Goal: Task Accomplishment & Management: Manage account settings

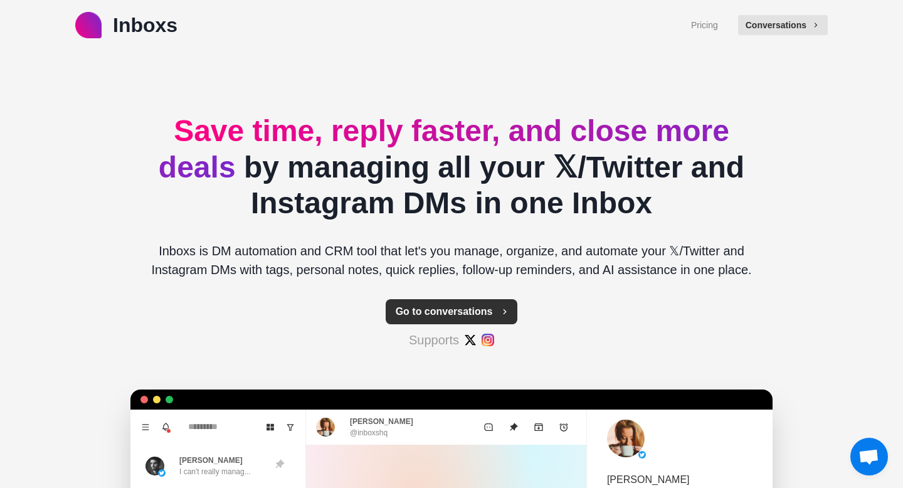
click at [446, 318] on button "Go to conversations" at bounding box center [452, 311] width 132 height 25
type textarea "*"
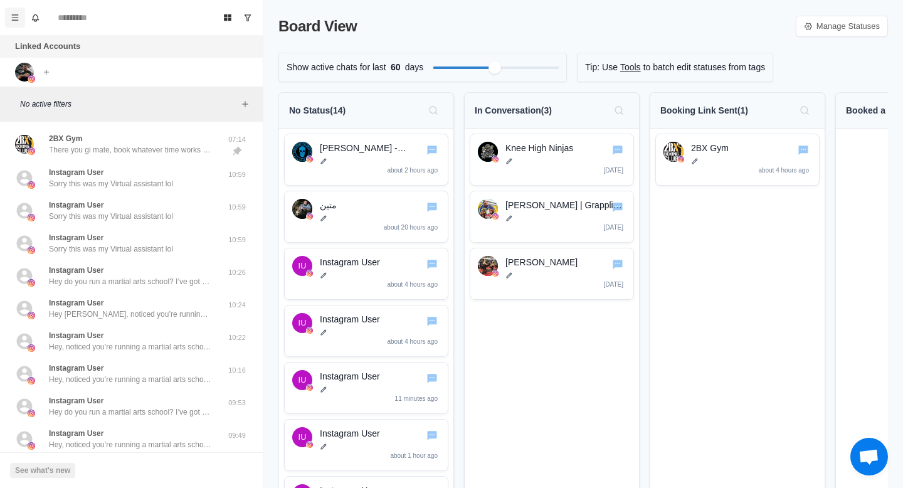
click at [13, 18] on icon "Menu" at bounding box center [15, 17] width 9 height 9
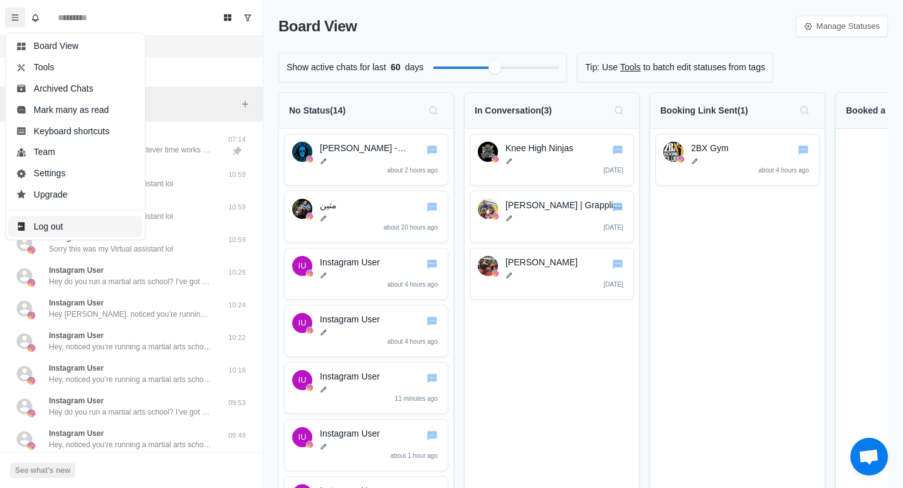
click at [61, 218] on button "Log out" at bounding box center [75, 226] width 134 height 21
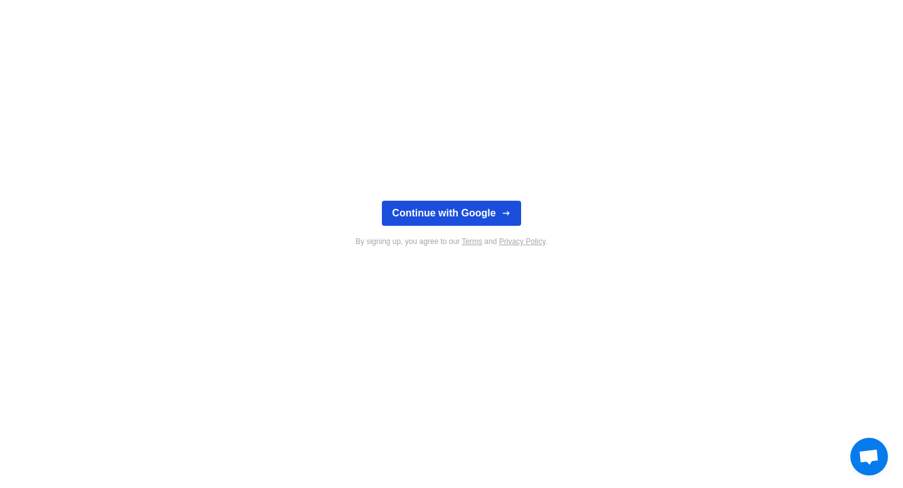
click at [455, 208] on button "Continue with Google" at bounding box center [451, 213] width 139 height 25
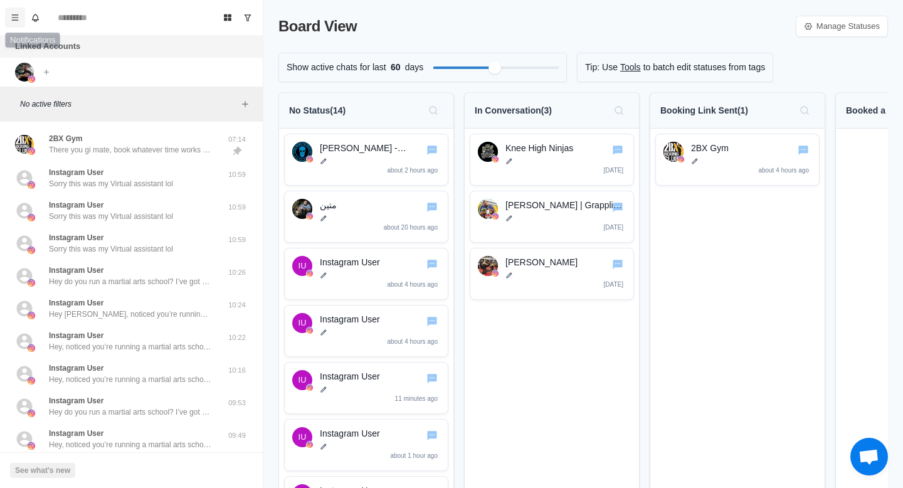
click at [19, 17] on button "Menu" at bounding box center [15, 18] width 20 height 20
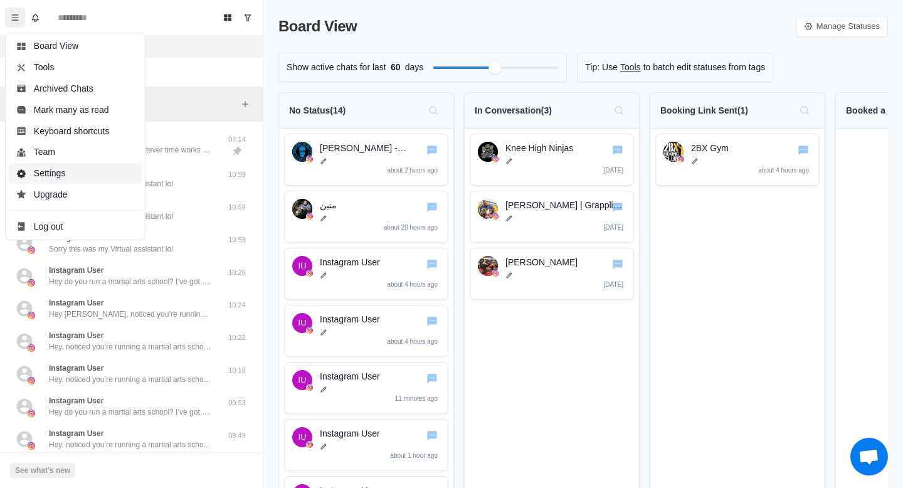
click at [58, 174] on button "Settings" at bounding box center [75, 173] width 134 height 21
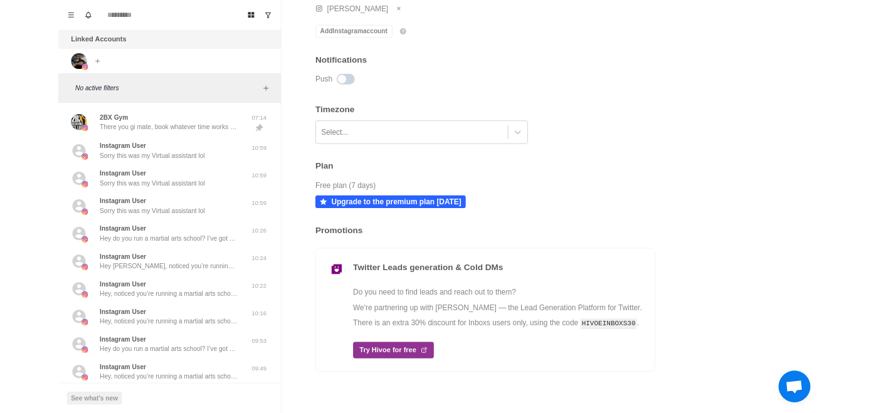
scroll to position [237, 0]
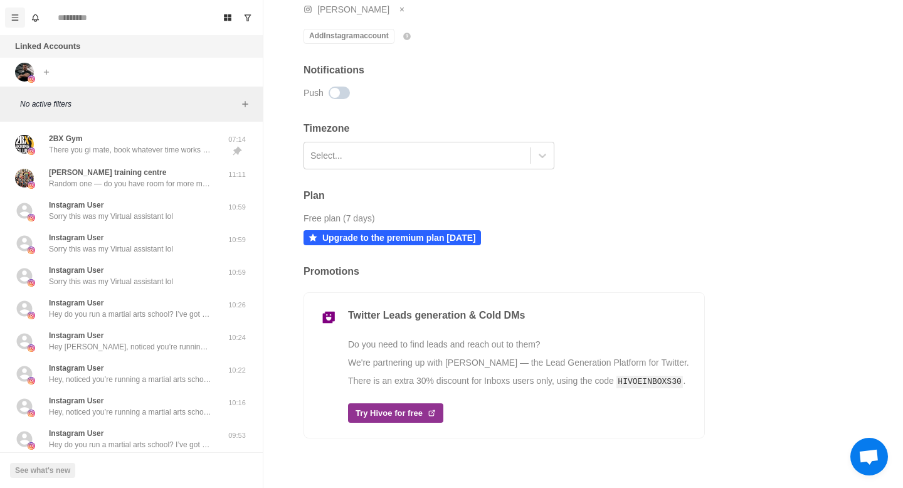
click at [16, 19] on icon "Menu" at bounding box center [15, 17] width 7 height 6
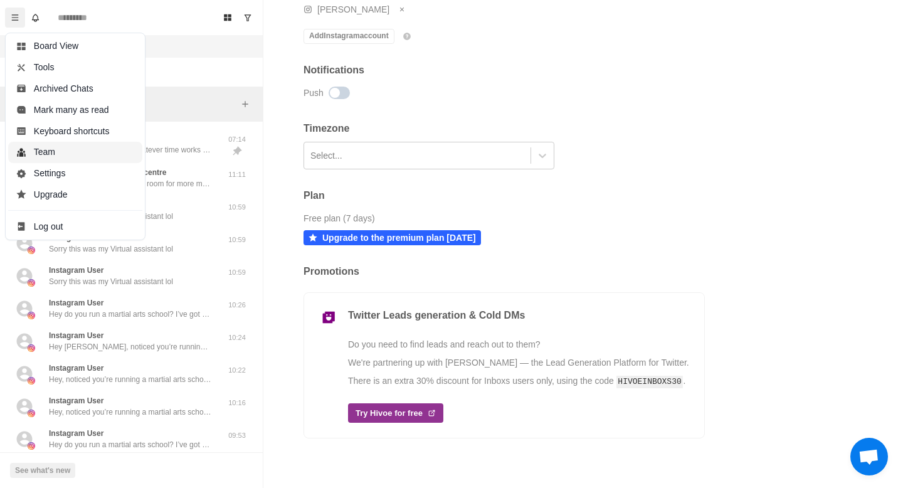
click at [43, 155] on button "Team" at bounding box center [75, 152] width 134 height 21
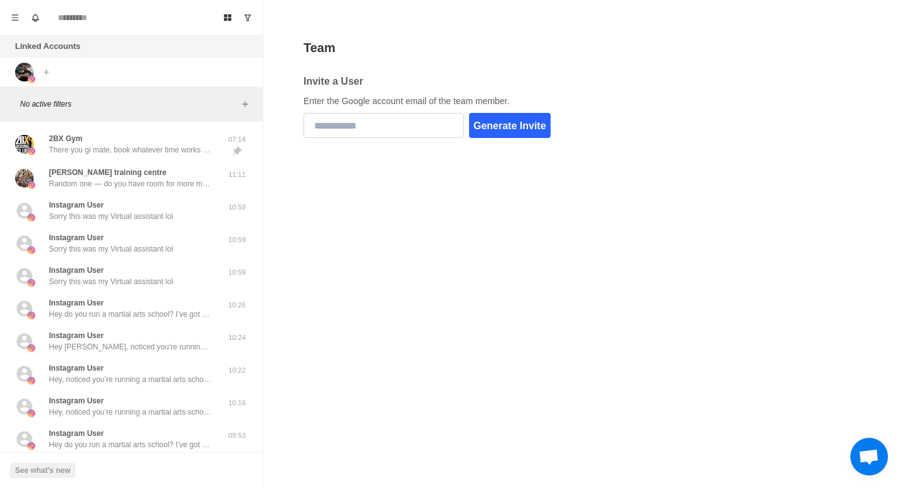
click at [365, 126] on input "email" at bounding box center [384, 125] width 161 height 25
click at [358, 127] on input "email" at bounding box center [384, 125] width 161 height 25
paste input "**********"
click at [528, 125] on button "Generate Invite" at bounding box center [510, 125] width 82 height 25
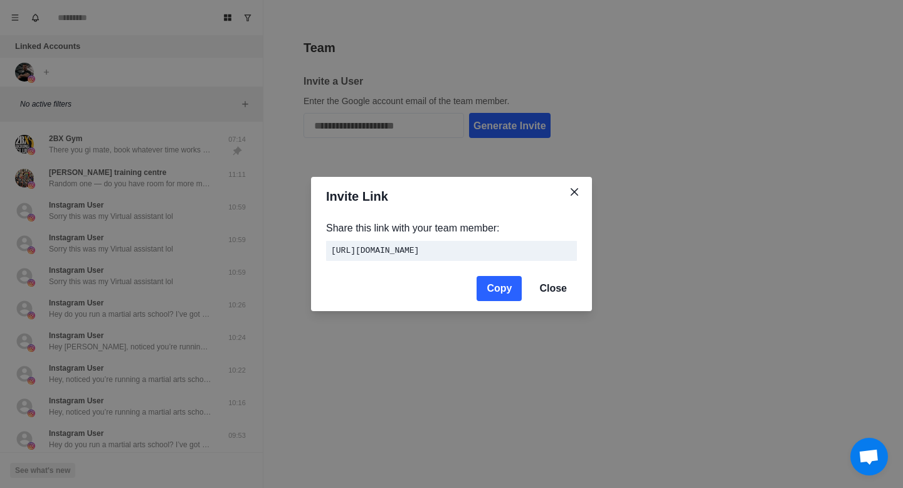
click at [507, 290] on button "Copy" at bounding box center [499, 288] width 45 height 25
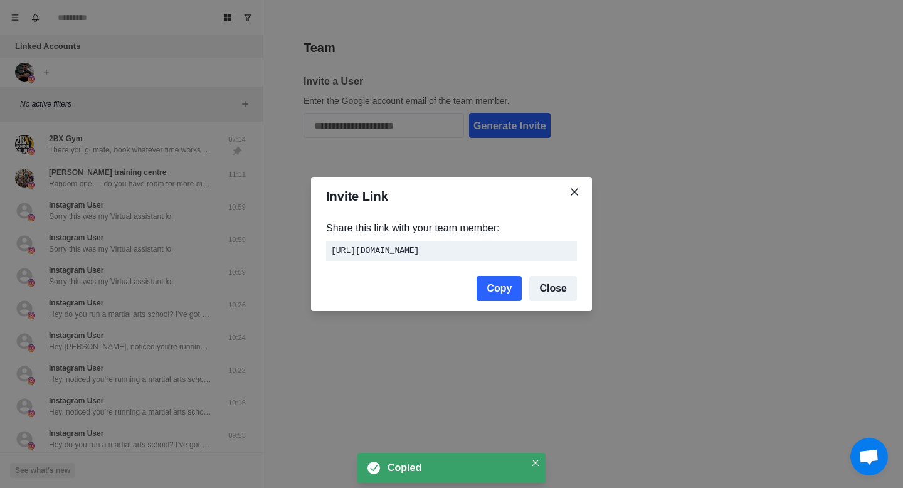
click at [554, 295] on button "Close" at bounding box center [553, 288] width 48 height 25
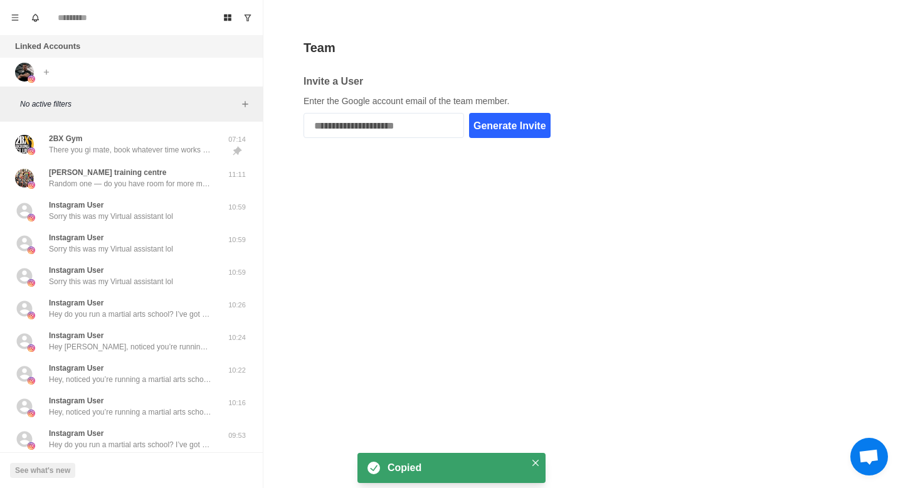
click at [525, 120] on button "Generate Invite" at bounding box center [510, 125] width 82 height 25
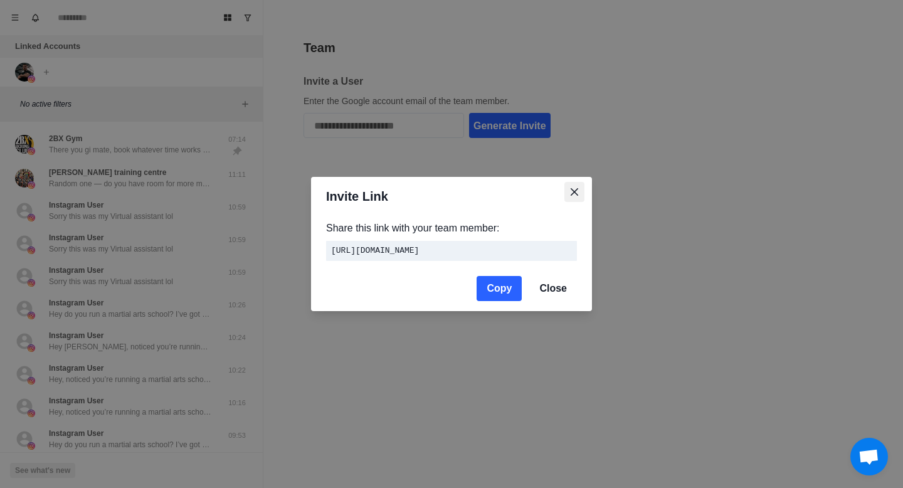
click at [571, 188] on icon "Close" at bounding box center [575, 192] width 8 height 8
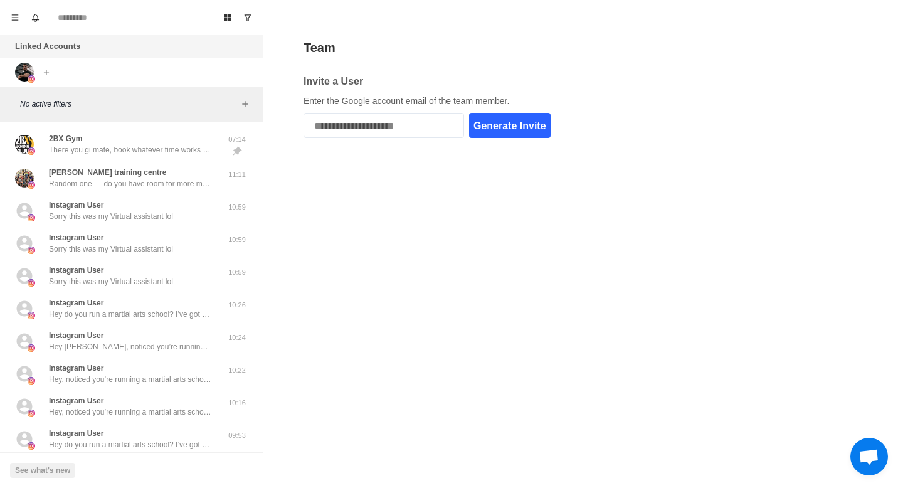
drag, startPoint x: 450, startPoint y: 125, endPoint x: 294, endPoint y: 126, distance: 155.6
click at [294, 126] on div "**********" at bounding box center [583, 244] width 640 height 488
type input "**********"
click at [499, 127] on button "Generate Invite" at bounding box center [510, 125] width 82 height 25
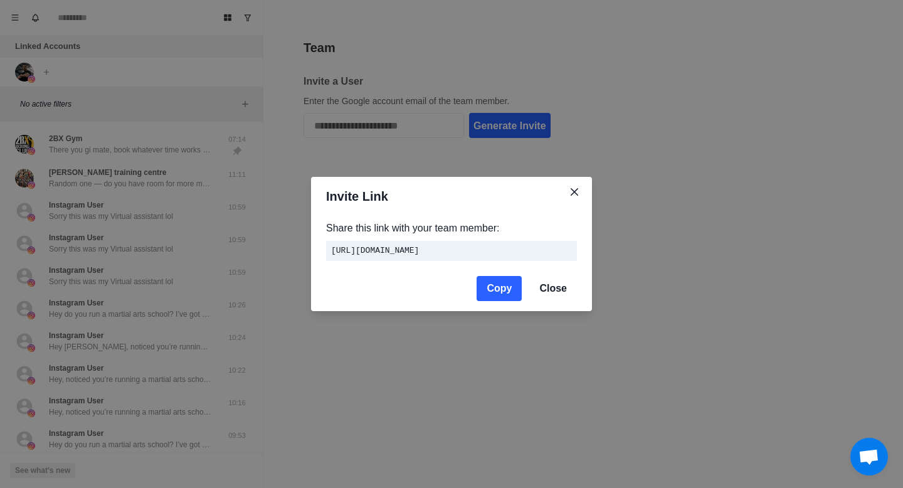
click at [498, 289] on button "Copy" at bounding box center [499, 288] width 45 height 25
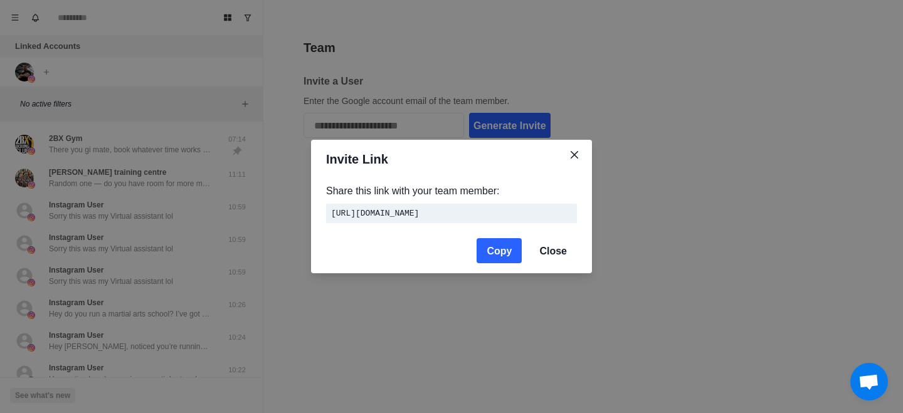
click at [499, 251] on button "Copy" at bounding box center [499, 250] width 45 height 25
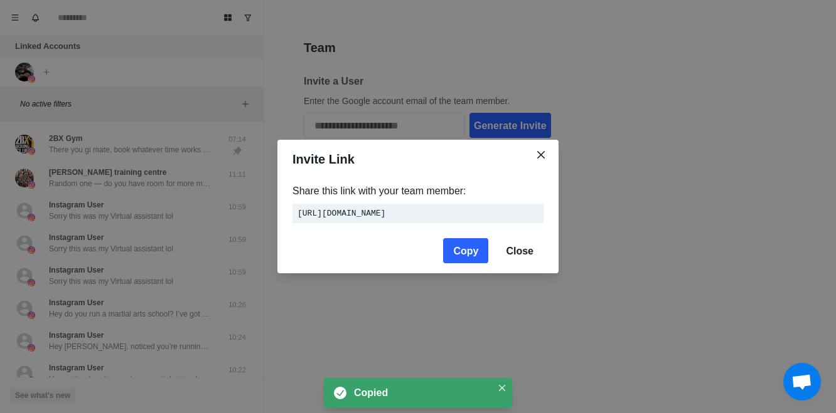
click at [658, 74] on div "Invite Link Share this link with your team member: https://inboxs.io/api/team/a…" at bounding box center [418, 206] width 836 height 413
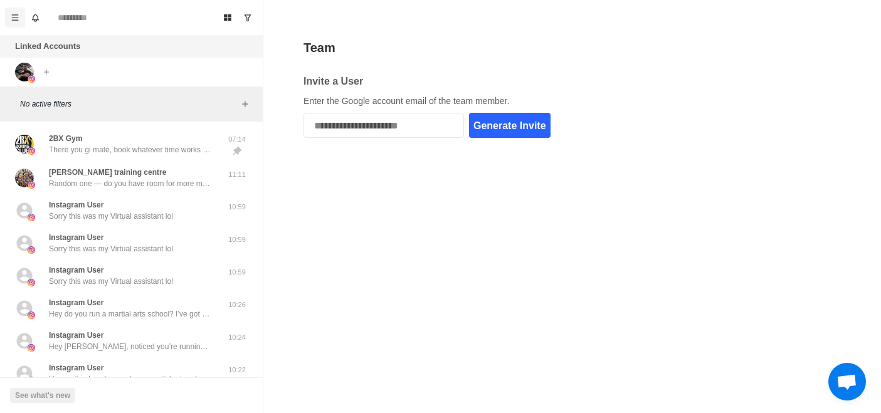
click at [11, 13] on button "Menu" at bounding box center [15, 18] width 20 height 20
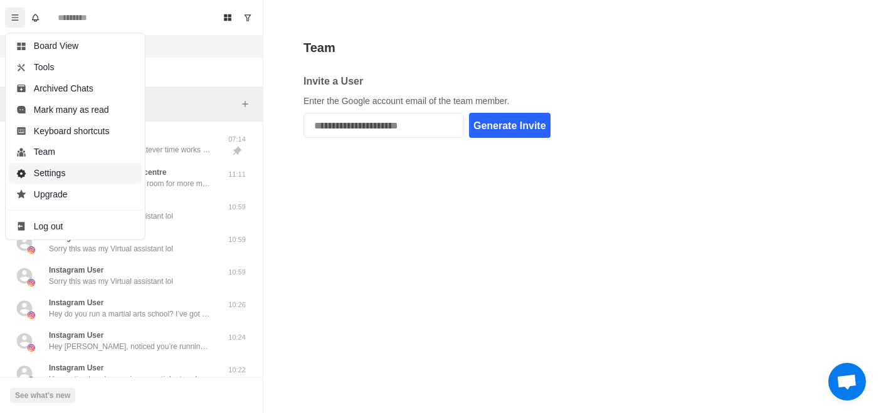
click at [46, 178] on button "Settings" at bounding box center [75, 173] width 134 height 21
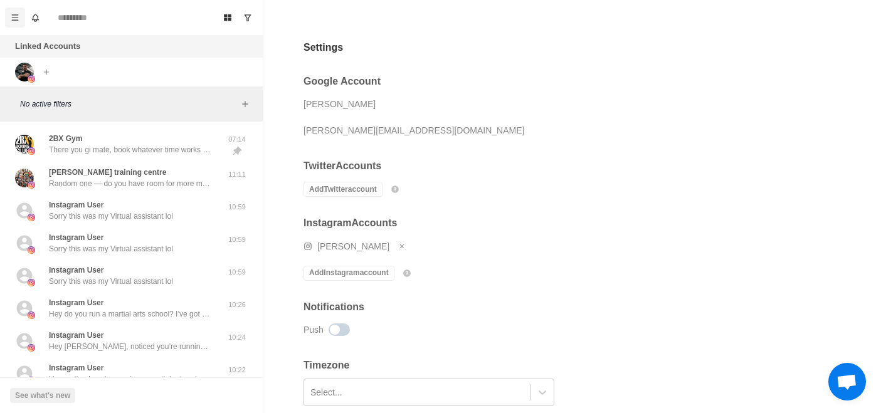
click at [16, 19] on icon "Menu" at bounding box center [15, 17] width 7 height 6
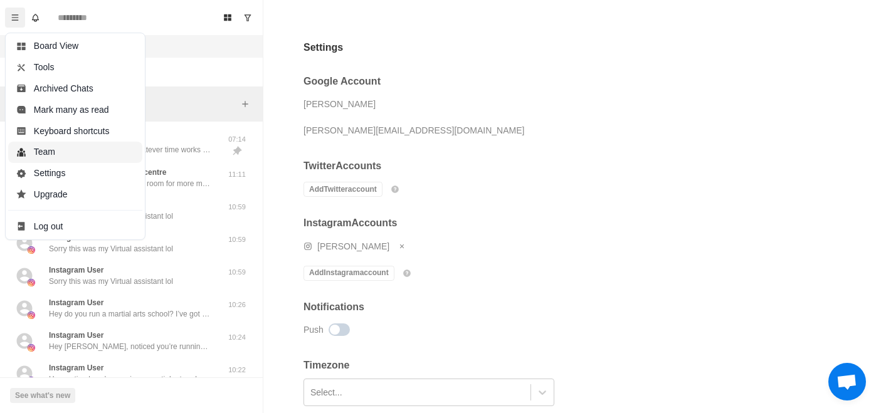
click at [63, 150] on button "Team" at bounding box center [75, 152] width 134 height 21
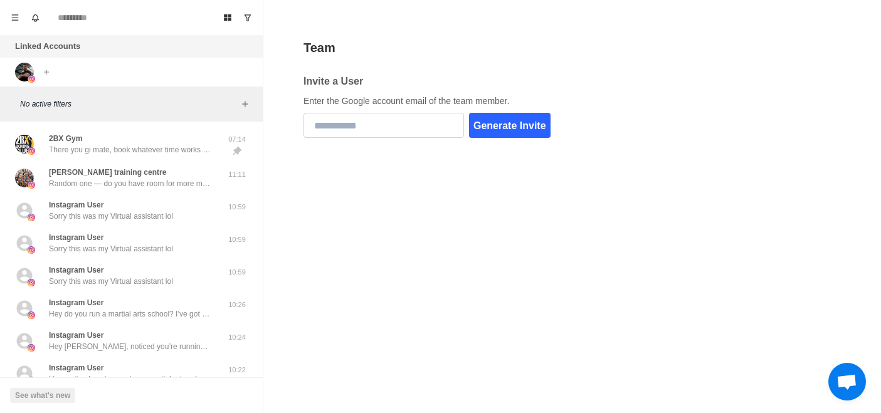
click at [397, 125] on input "email" at bounding box center [384, 125] width 161 height 25
paste input "**********"
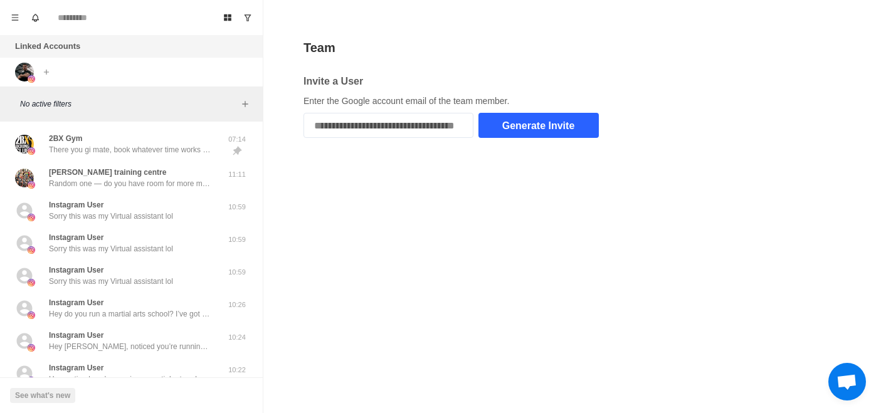
type input "**********"
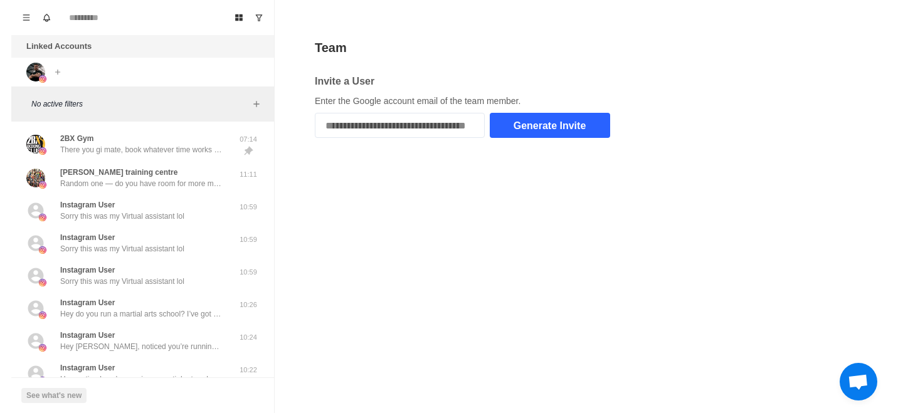
scroll to position [0, 0]
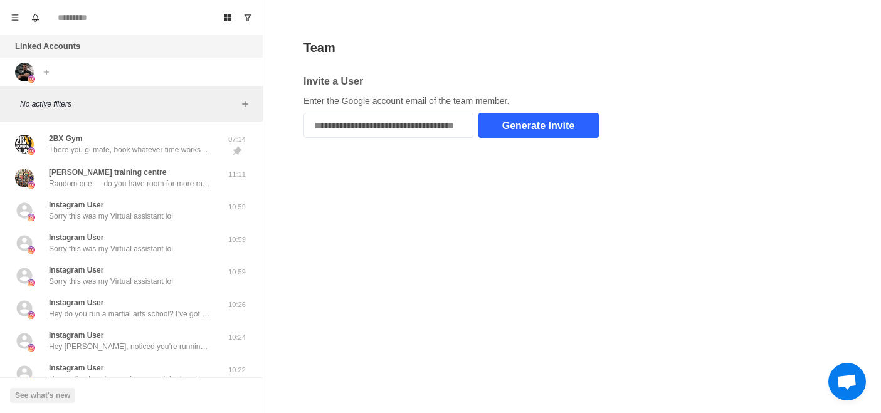
click at [528, 132] on button "Generate Invite" at bounding box center [539, 125] width 120 height 25
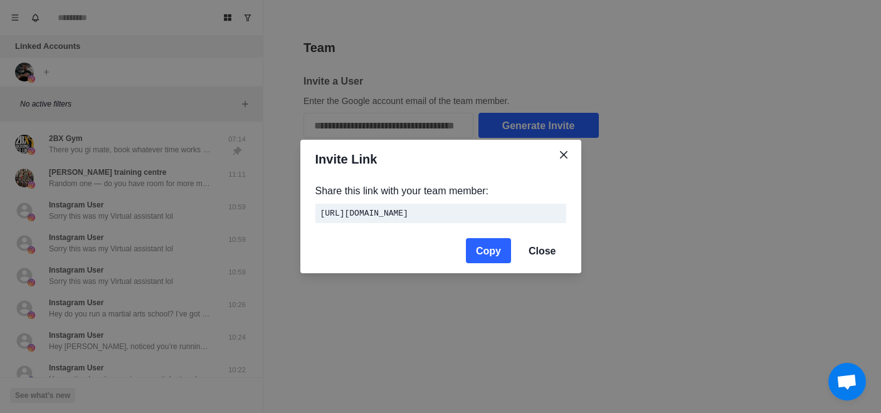
click at [494, 255] on button "Copy" at bounding box center [488, 250] width 45 height 25
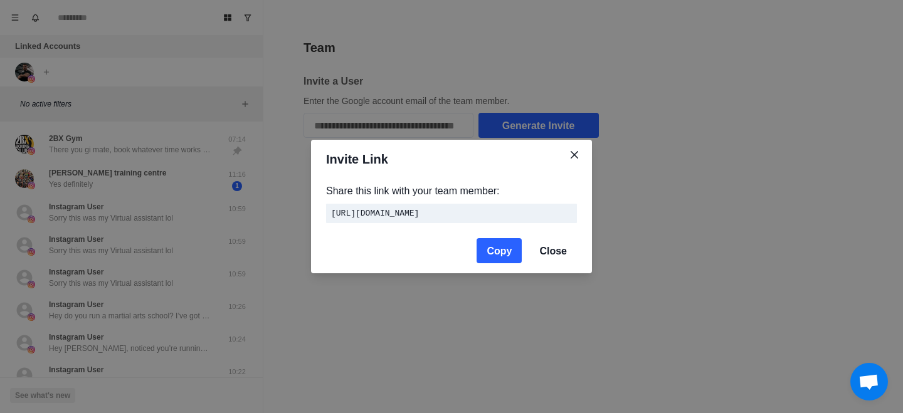
click at [302, 70] on div "Invite Link Share this link with your team member: https://inboxs.io/api/team/a…" at bounding box center [451, 206] width 903 height 413
